Goal: Transaction & Acquisition: Purchase product/service

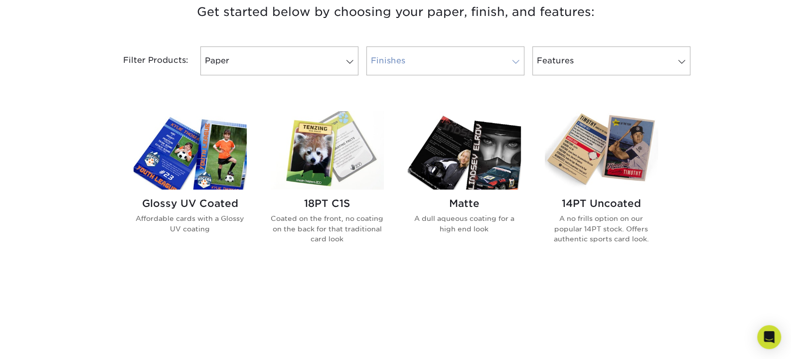
scroll to position [399, 0]
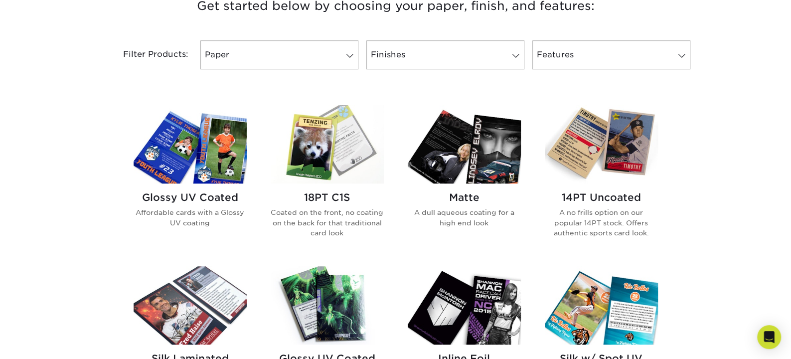
click at [334, 200] on h2 "18PT C1S" at bounding box center [327, 197] width 113 height 12
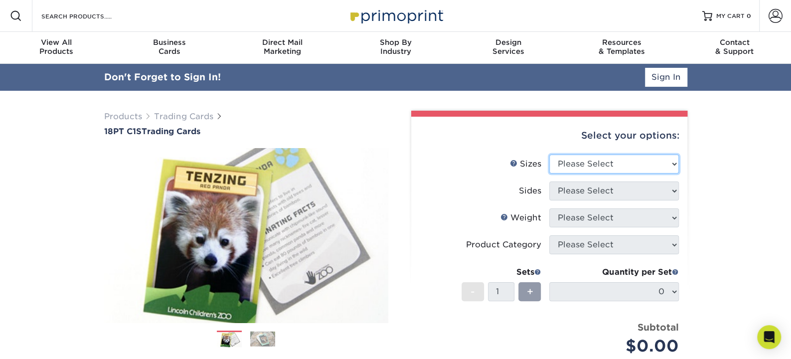
click at [643, 169] on select "Please Select 2.5" x 3.5"" at bounding box center [614, 163] width 130 height 19
select select "2.50x3.50"
click at [549, 154] on select "Please Select 2.5" x 3.5"" at bounding box center [614, 163] width 130 height 19
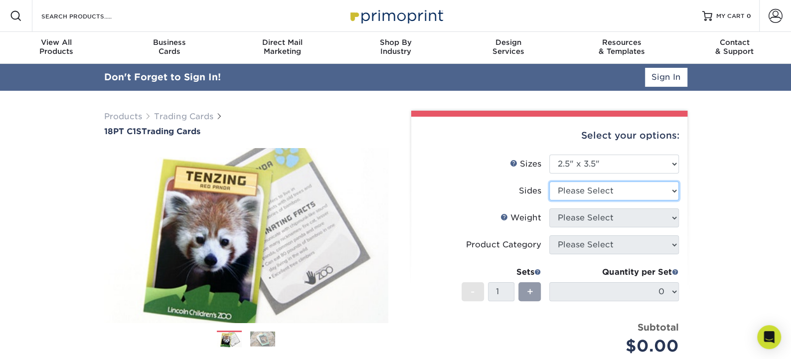
click at [632, 191] on select "Please Select Print Both Sides Print Front Only" at bounding box center [614, 190] width 130 height 19
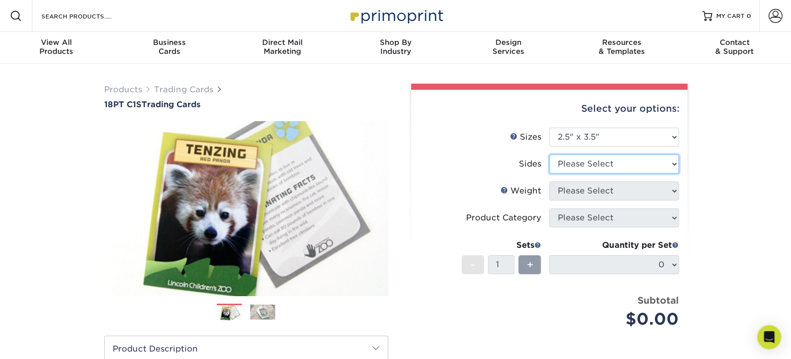
select select "13abbda7-1d64-4f25-8bb2-c179b224825d"
click at [549, 154] on select "Please Select Print Both Sides Print Front Only" at bounding box center [614, 163] width 130 height 19
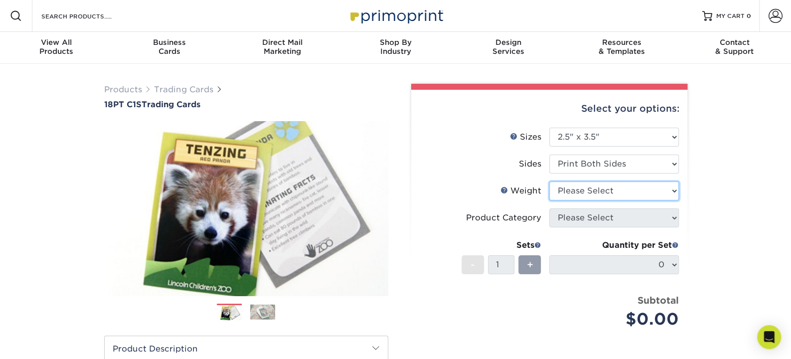
click at [632, 194] on select "Please Select 18PT C1S" at bounding box center [614, 190] width 130 height 19
select select "18PTC1S"
click at [549, 181] on select "Please Select 18PT C1S" at bounding box center [614, 190] width 130 height 19
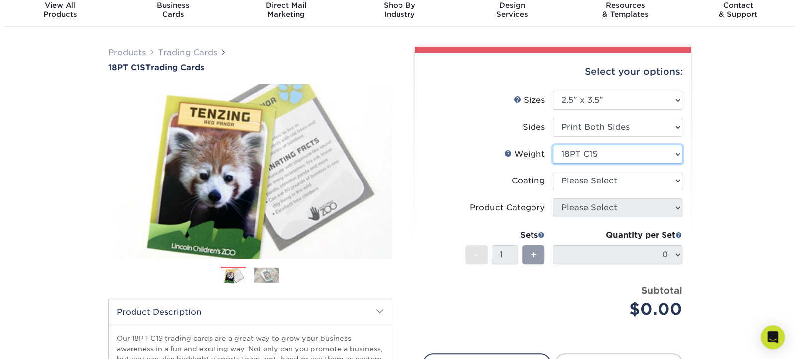
scroll to position [100, 0]
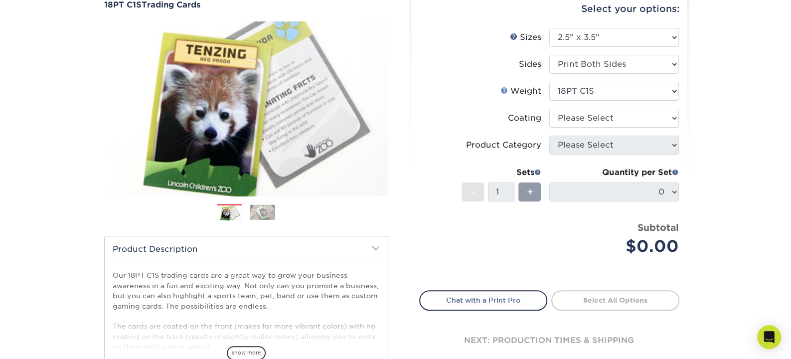
click at [504, 88] on link "Weight Help" at bounding box center [504, 90] width 8 height 8
